Goal: Find specific page/section: Find specific page/section

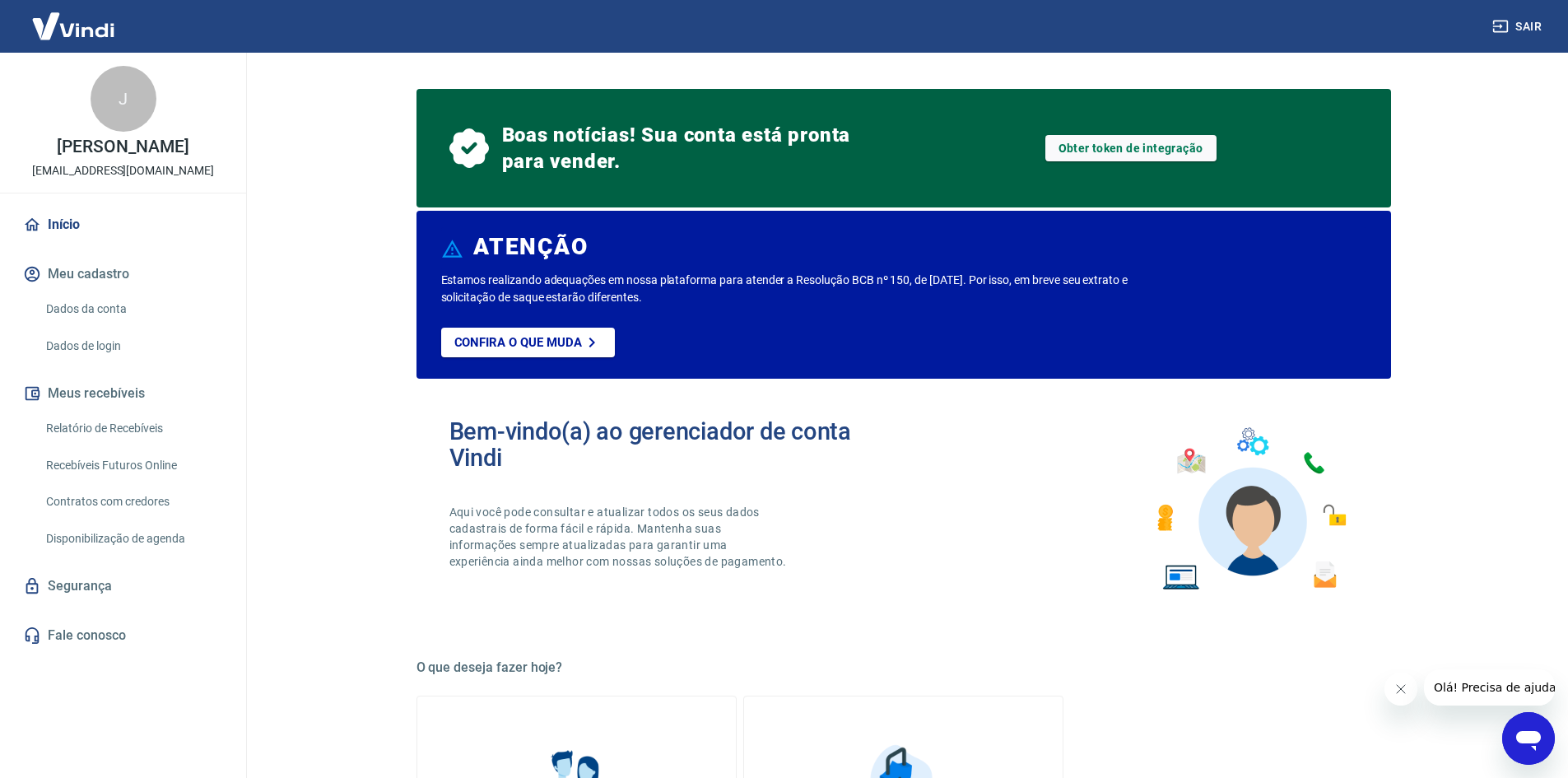
click at [116, 445] on link "Relatório de Recebíveis" at bounding box center [132, 428] width 187 height 34
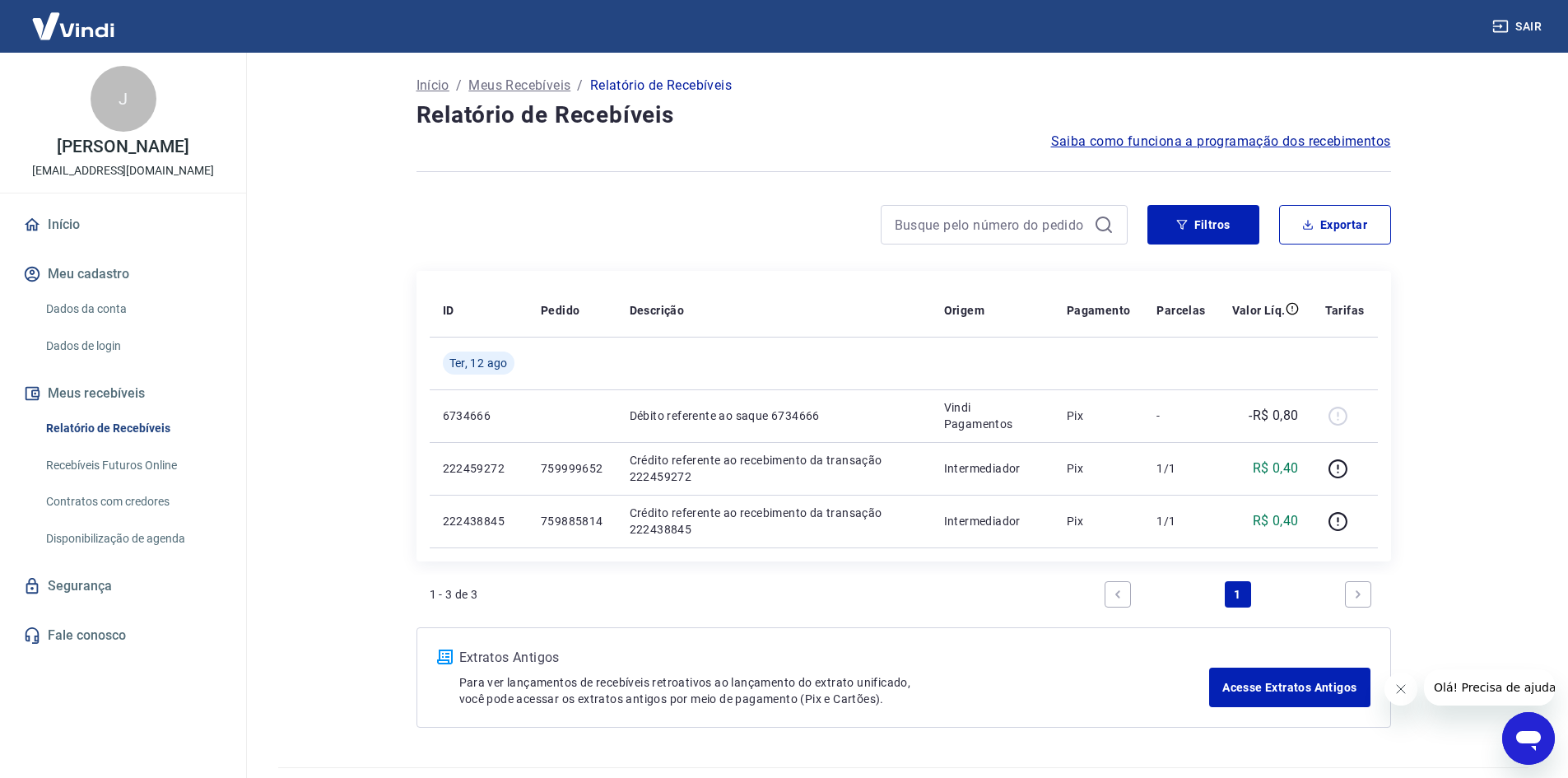
scroll to position [40, 0]
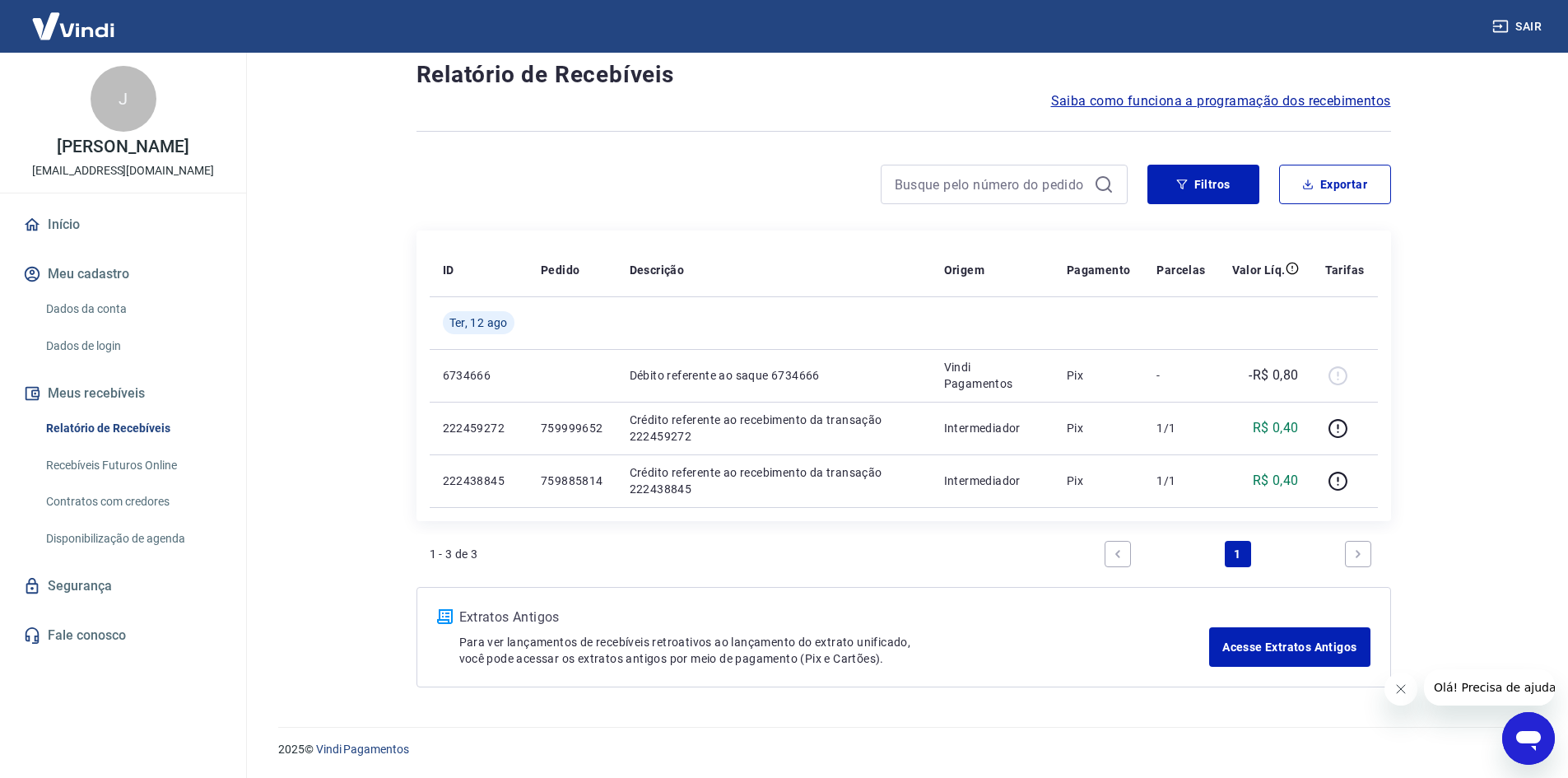
click at [73, 242] on link "Início" at bounding box center [122, 224] width 207 height 36
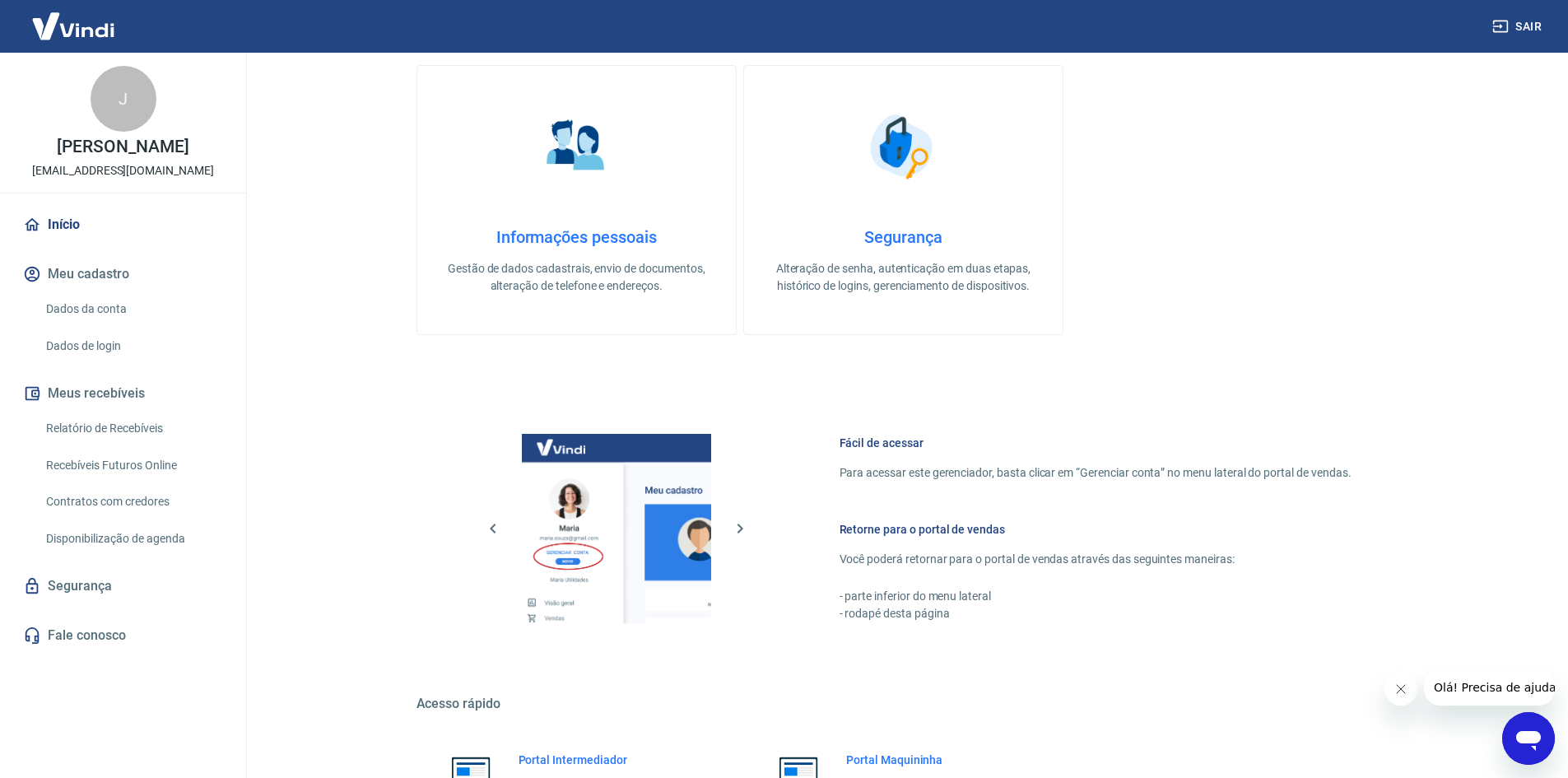
scroll to position [797, 0]
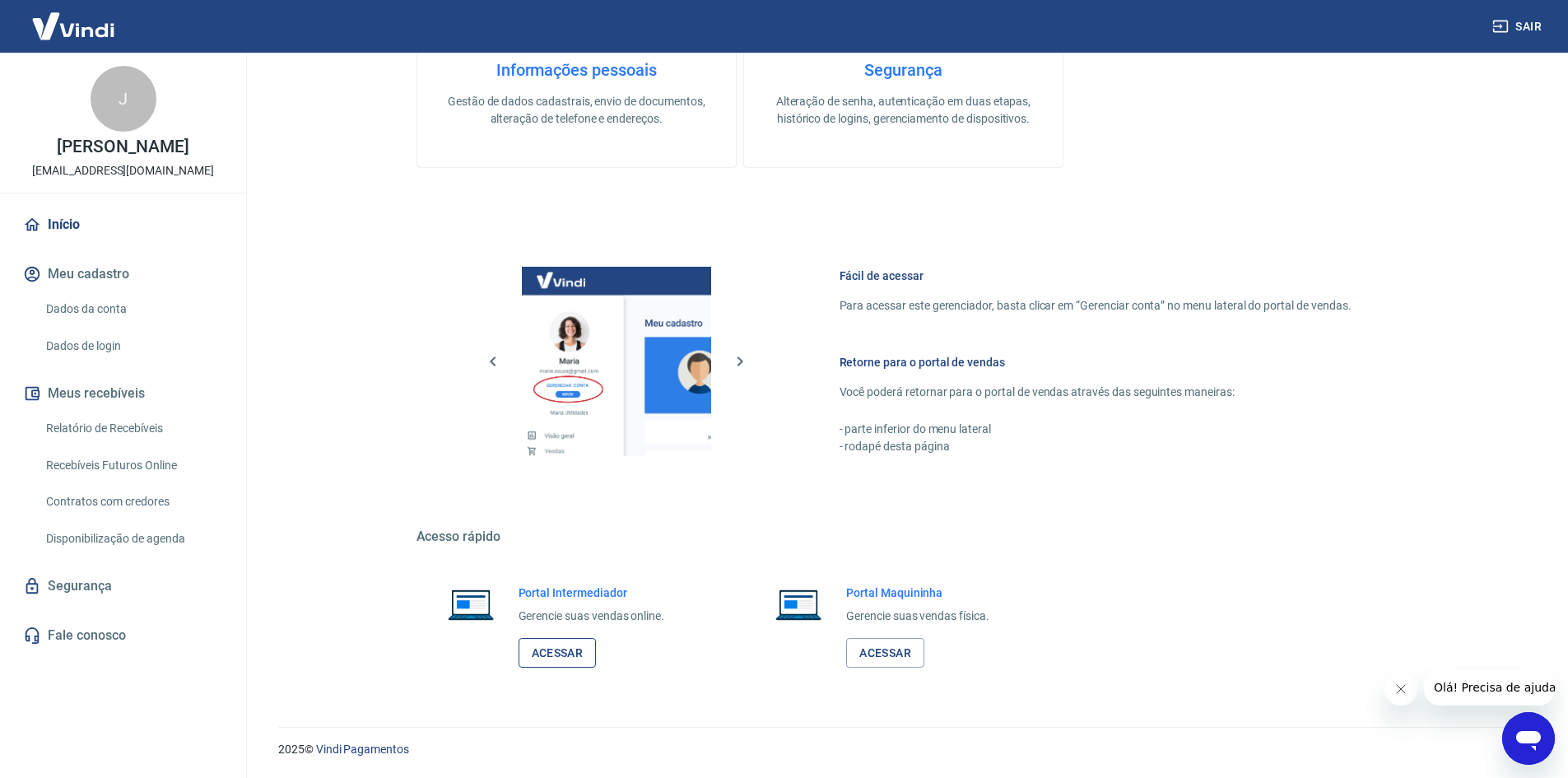
click at [554, 647] on link "Acessar" at bounding box center [557, 652] width 78 height 30
click at [1525, 30] on button "Sair" at bounding box center [1518, 27] width 59 height 30
